Goal: Task Accomplishment & Management: Manage account settings

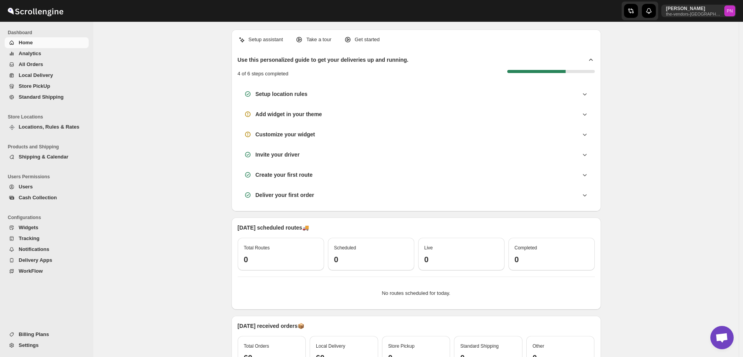
click at [33, 65] on span "All Orders" at bounding box center [31, 64] width 24 height 6
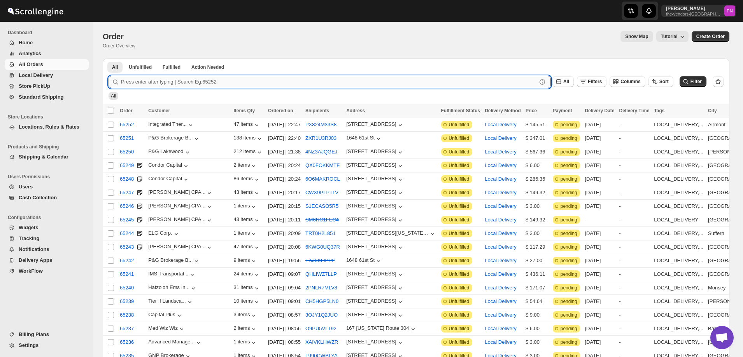
click at [407, 82] on input "text" at bounding box center [329, 82] width 416 height 12
paste input "65053"
click at [174, 84] on input "65053" at bounding box center [322, 82] width 402 height 12
click at [108, 58] on button "Submit" at bounding box center [119, 62] width 22 height 8
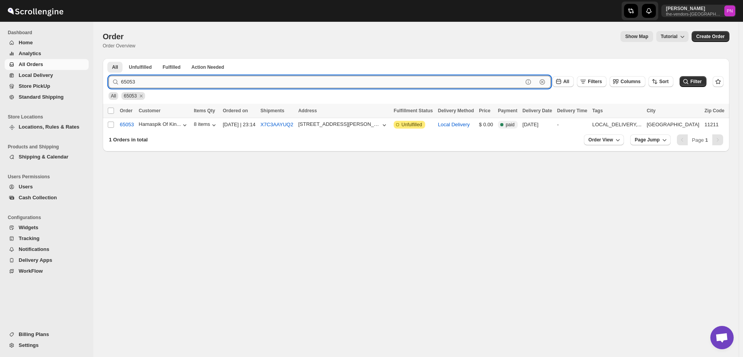
click at [160, 81] on input "65053" at bounding box center [322, 82] width 402 height 12
paste input "1"
click at [108, 58] on button "Submit" at bounding box center [119, 62] width 22 height 8
click at [179, 84] on input "65153" at bounding box center [322, 82] width 402 height 12
paste input "4995"
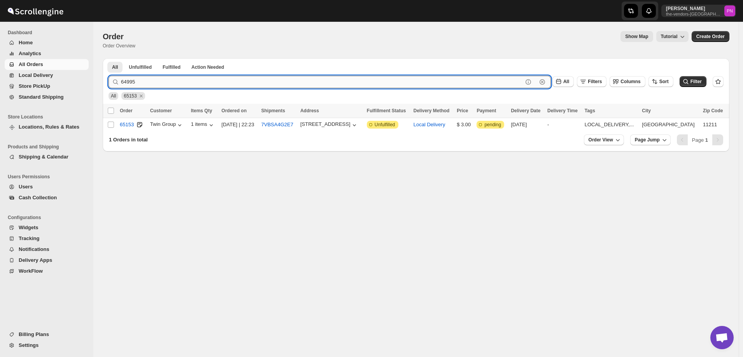
click at [108, 58] on button "Submit" at bounding box center [119, 62] width 22 height 8
click at [159, 83] on input "64995" at bounding box center [322, 82] width 402 height 12
paste input "5147"
click at [108, 58] on button "Submit" at bounding box center [119, 62] width 22 height 8
click at [177, 81] on input "65147" at bounding box center [322, 82] width 402 height 12
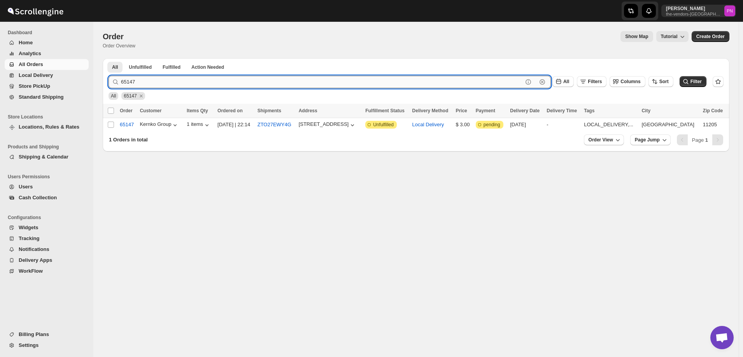
paste input "22"
click at [108, 58] on button "Submit" at bounding box center [119, 62] width 22 height 8
click at [196, 81] on input "65122" at bounding box center [322, 82] width 402 height 12
paste input "58"
click at [108, 58] on button "Submit" at bounding box center [119, 62] width 22 height 8
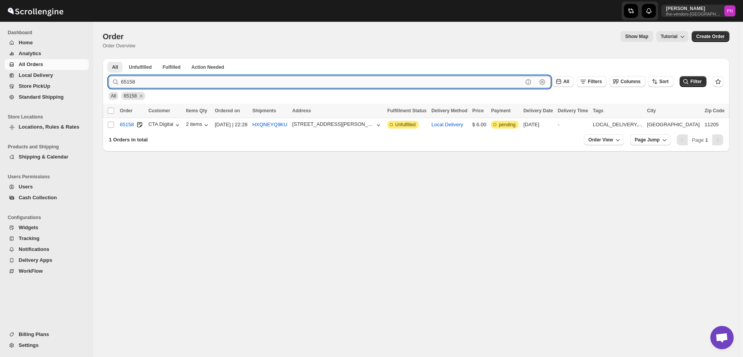
click at [193, 84] on input "65158" at bounding box center [322, 82] width 402 height 12
paste input "20"
type input "65120"
click at [108, 58] on button "Submit" at bounding box center [119, 62] width 22 height 8
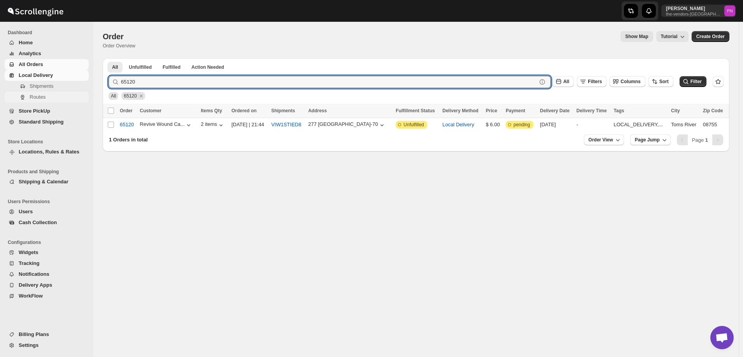
click at [37, 98] on span "Routes" at bounding box center [38, 97] width 16 height 6
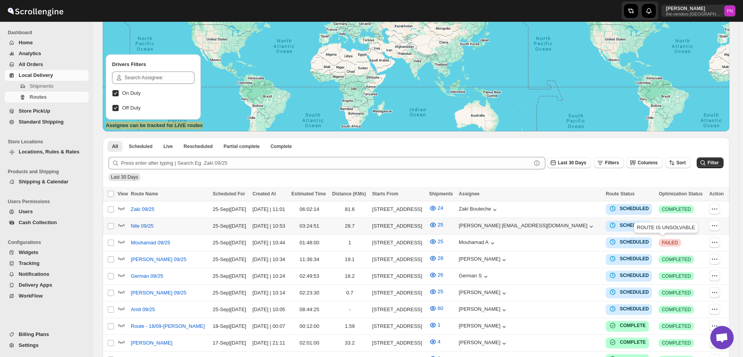
scroll to position [117, 0]
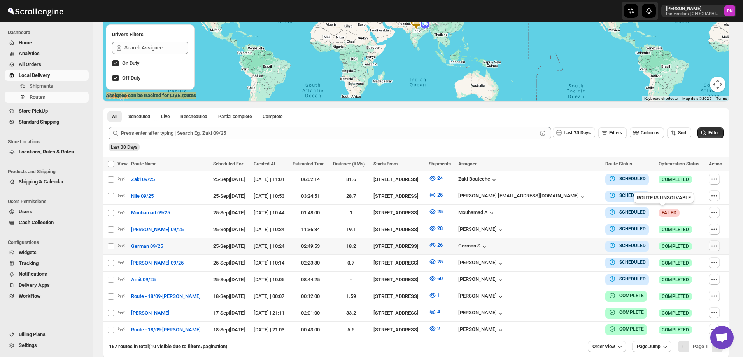
click at [714, 245] on icon "button" at bounding box center [714, 246] width 8 height 8
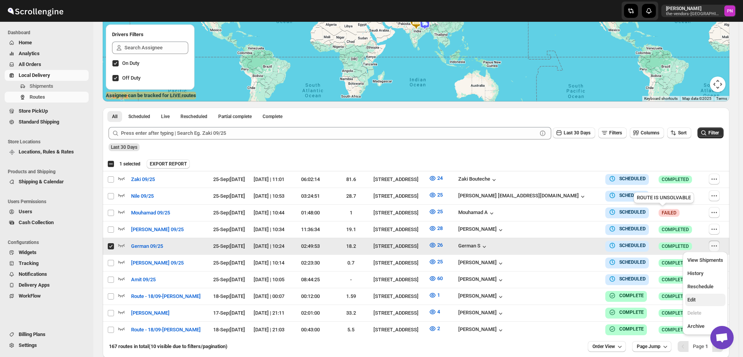
click at [701, 302] on span "Edit" at bounding box center [705, 300] width 36 height 8
checkbox input "false"
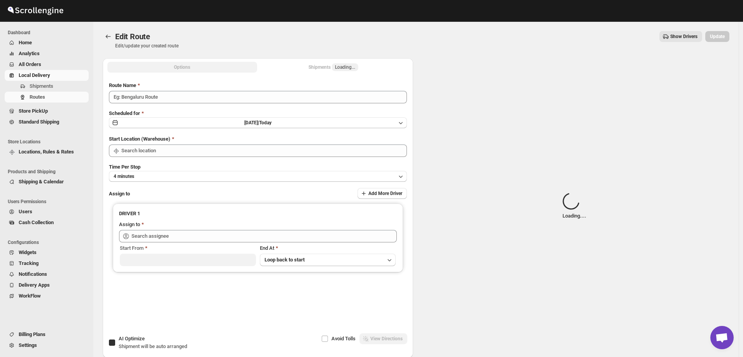
type input "German 09/25"
checkbox input "true"
type input "[STREET_ADDRESS]"
type input "[DEMOGRAPHIC_DATA] S ([EMAIL_ADDRESS][DOMAIN_NAME])"
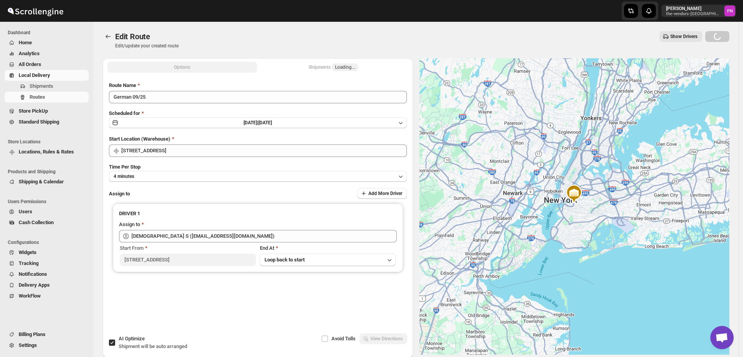
click at [316, 67] on div "Shipments Loading..." at bounding box center [333, 67] width 50 height 8
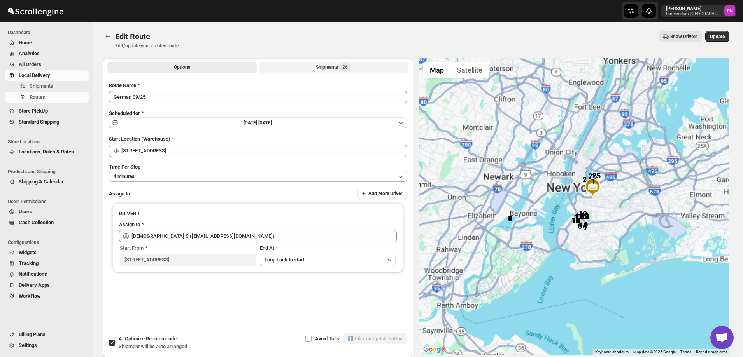
click at [323, 70] on div "Shipments 26" at bounding box center [333, 67] width 35 height 8
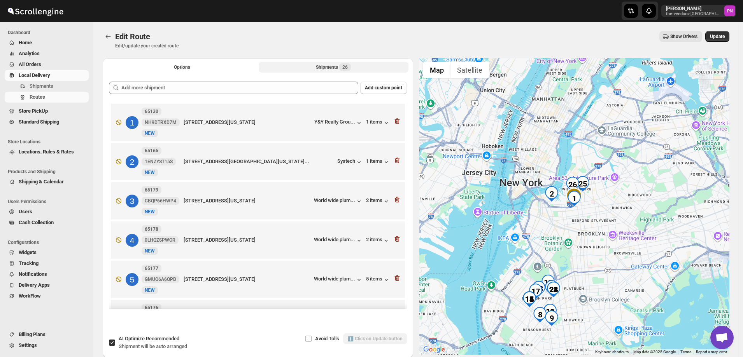
click at [307, 69] on button "Shipments 26" at bounding box center [334, 67] width 150 height 11
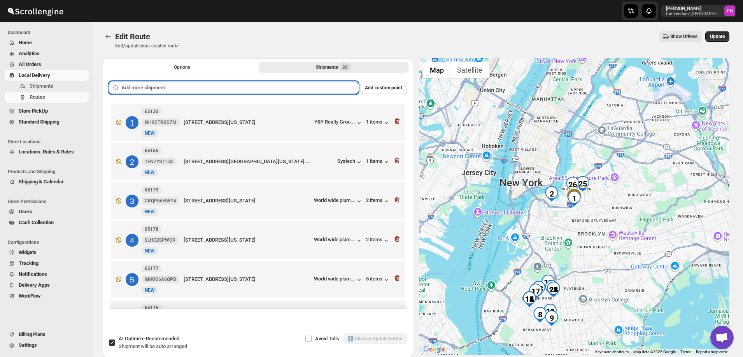
click at [280, 87] on input "text" at bounding box center [239, 88] width 237 height 12
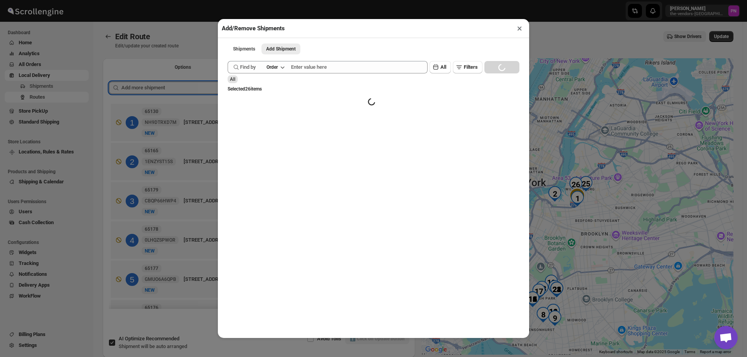
paste input "text"
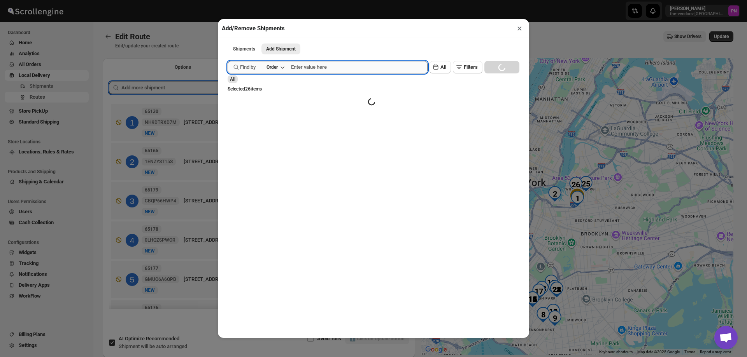
click at [321, 69] on input "text" at bounding box center [359, 67] width 136 height 12
click at [331, 69] on input "text" at bounding box center [359, 67] width 136 height 12
paste input "65053"
type input "65053"
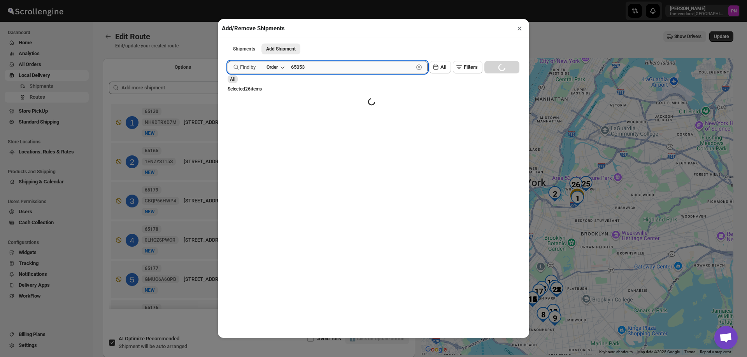
click at [227, 0] on button "Submit" at bounding box center [238, 4] width 22 height 8
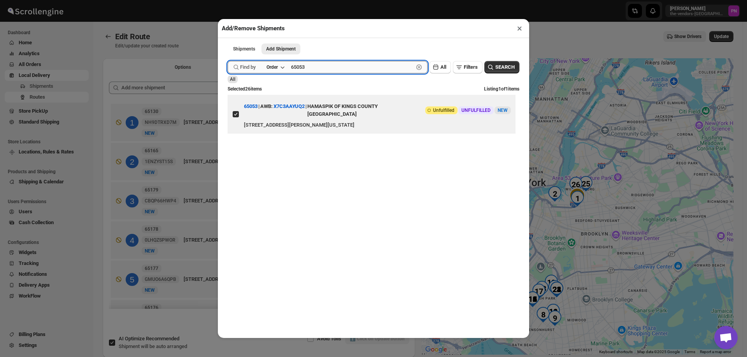
click at [227, 0] on button "Submit" at bounding box center [238, 4] width 22 height 8
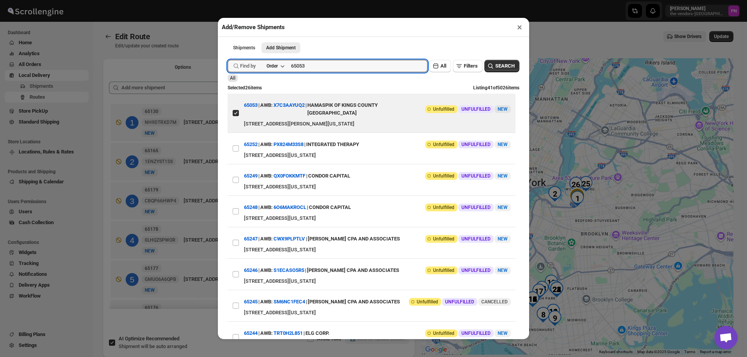
click at [518, 28] on button "×" at bounding box center [519, 27] width 11 height 11
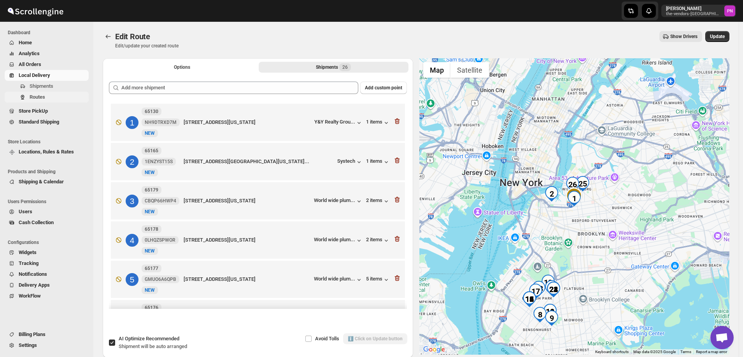
click at [36, 100] on span "Routes" at bounding box center [38, 97] width 16 height 6
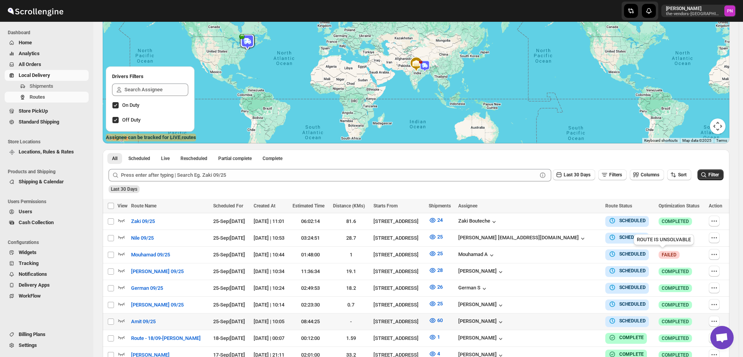
scroll to position [117, 0]
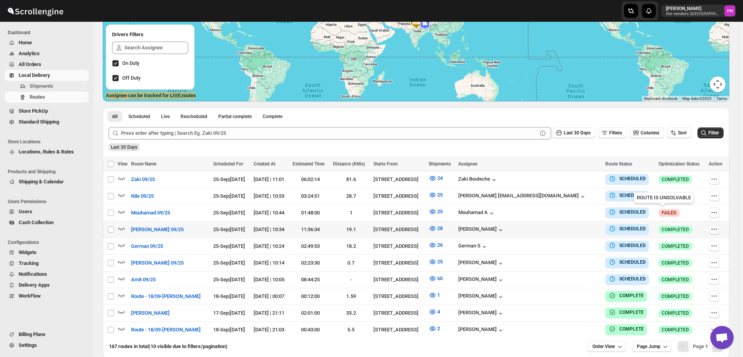
click at [713, 229] on icon "button" at bounding box center [714, 230] width 8 height 8
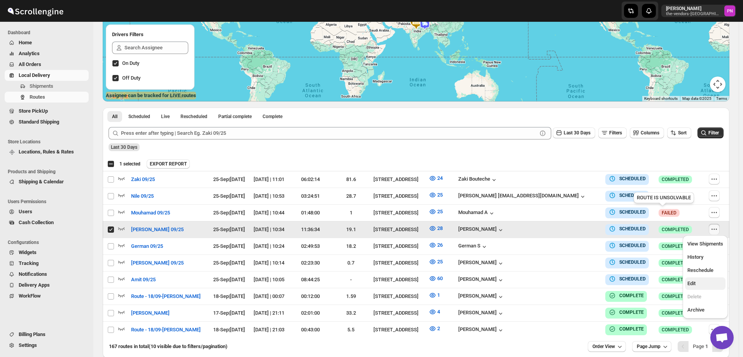
click at [700, 282] on span "Edit" at bounding box center [705, 284] width 36 height 8
checkbox input "false"
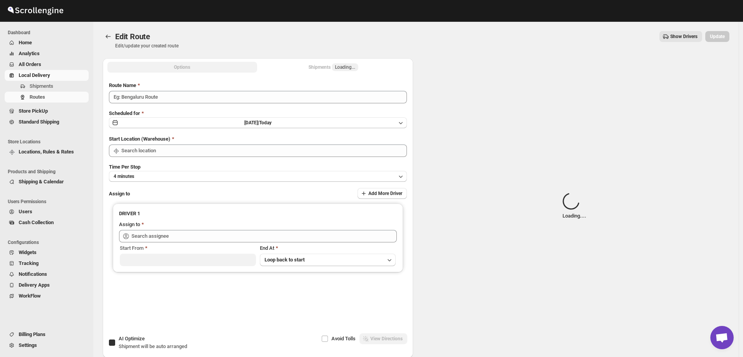
type input "[PERSON_NAME] 09/25"
checkbox input "true"
type input "[STREET_ADDRESS]"
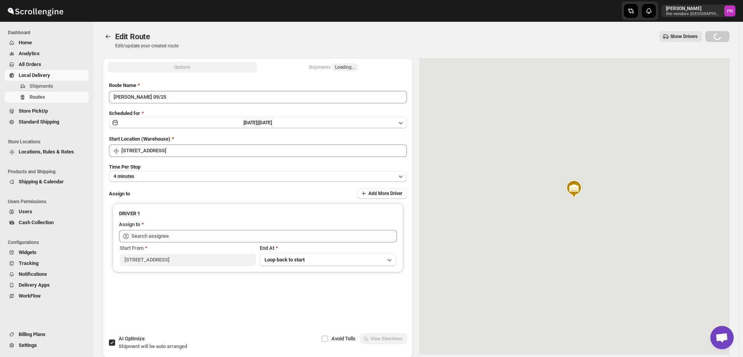
type input "[PERSON_NAME] ([EMAIL_ADDRESS][DOMAIN_NAME])"
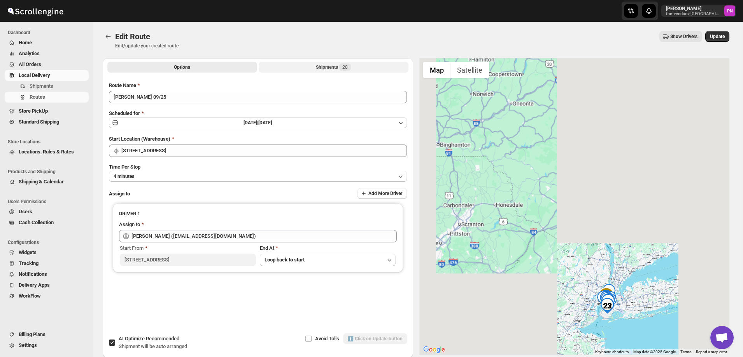
click at [325, 68] on div "Shipments 28" at bounding box center [333, 67] width 35 height 8
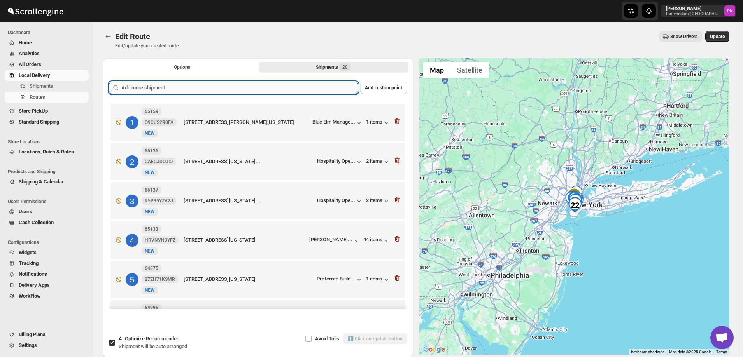
click at [279, 89] on input "text" at bounding box center [239, 88] width 237 height 12
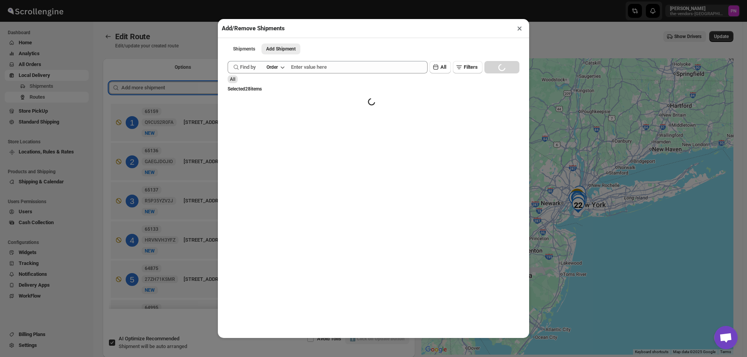
paste input "text"
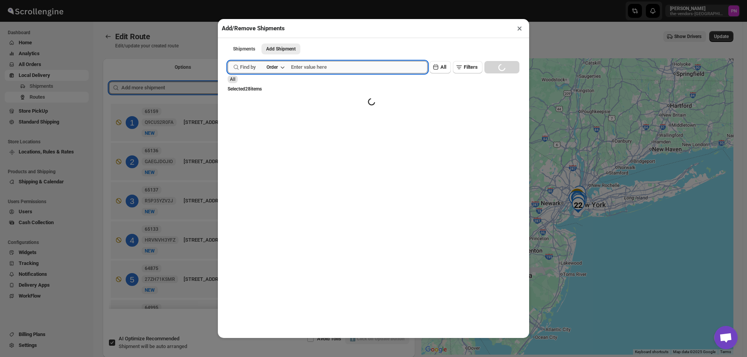
click at [337, 65] on input "text" at bounding box center [359, 67] width 136 height 12
paste input "64995"
type input "64995"
click at [227, 0] on button "Submit" at bounding box center [238, 4] width 22 height 8
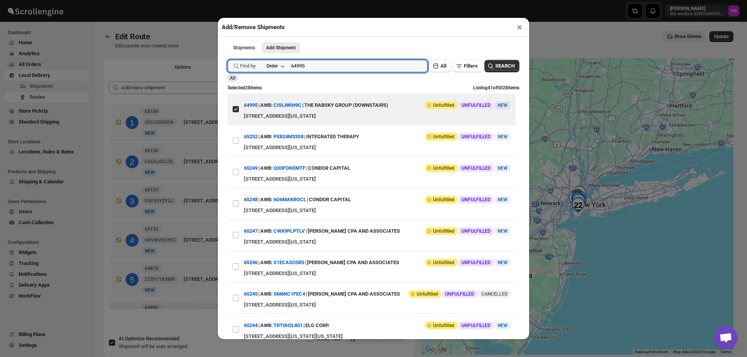
click at [516, 28] on button "×" at bounding box center [519, 27] width 11 height 11
